Goal: Task Accomplishment & Management: Use online tool/utility

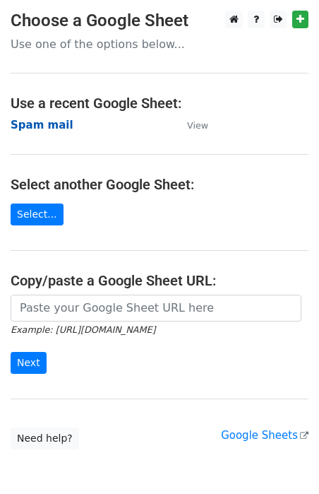
click at [52, 126] on strong "Spam mail" at bounding box center [42, 125] width 63 height 13
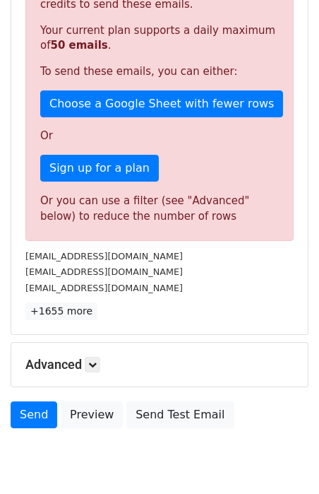
scroll to position [331, 0]
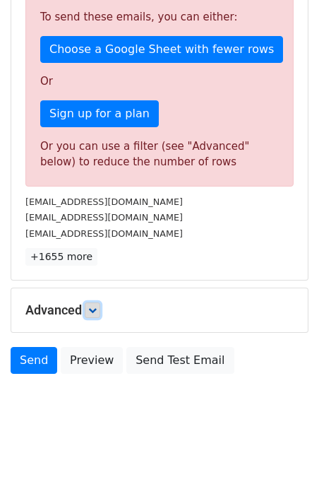
click at [95, 314] on link at bounding box center [93, 310] width 16 height 16
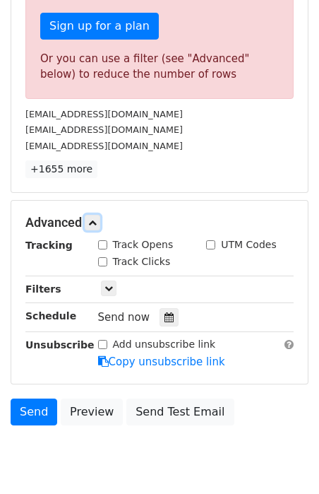
scroll to position [430, 0]
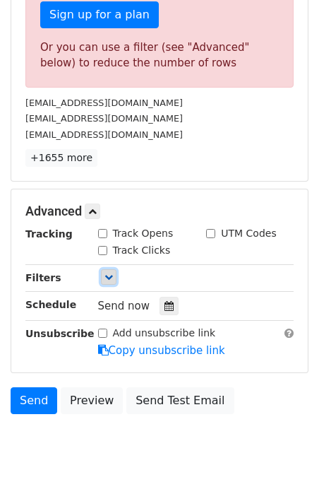
click at [109, 274] on icon at bounding box center [109, 277] width 8 height 8
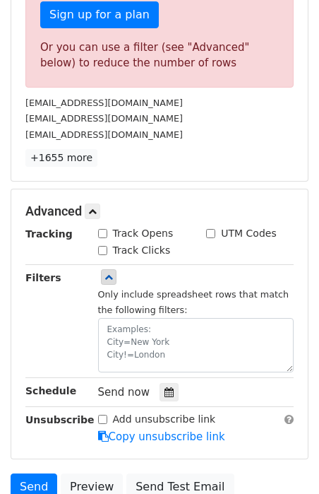
click at [88, 285] on div "Only include spreadsheet rows that match the following filters:" at bounding box center [197, 321] width 218 height 102
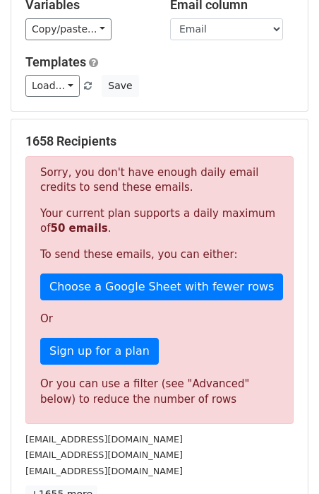
scroll to position [0, 0]
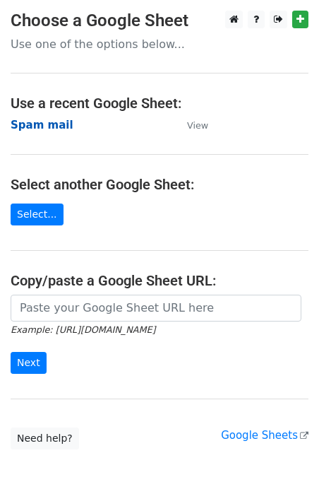
click at [52, 122] on strong "Spam mail" at bounding box center [42, 125] width 63 height 13
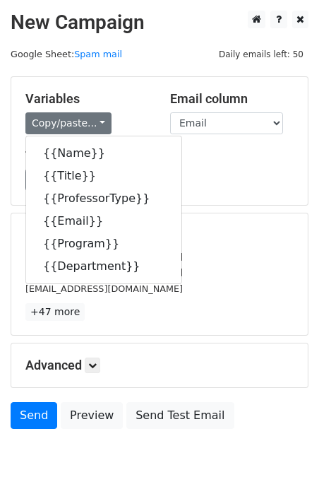
click at [25, 86] on div "Variables Copy/paste... {{Name}} {{Title}} {{ProfessorType}} {{Email}} {{Progra…" at bounding box center [159, 141] width 297 height 128
